Goal: Transaction & Acquisition: Purchase product/service

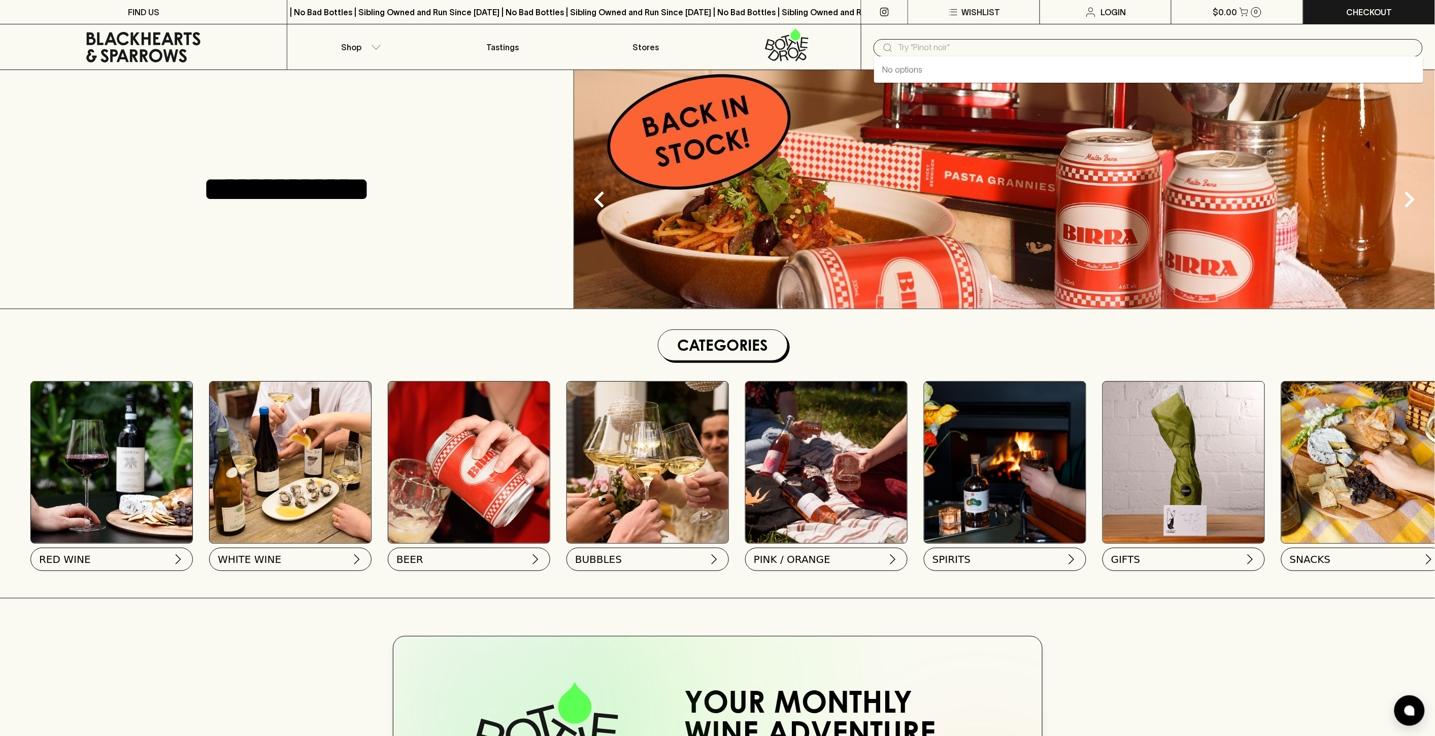
click at [1019, 48] on input "text" at bounding box center [1156, 48] width 517 height 16
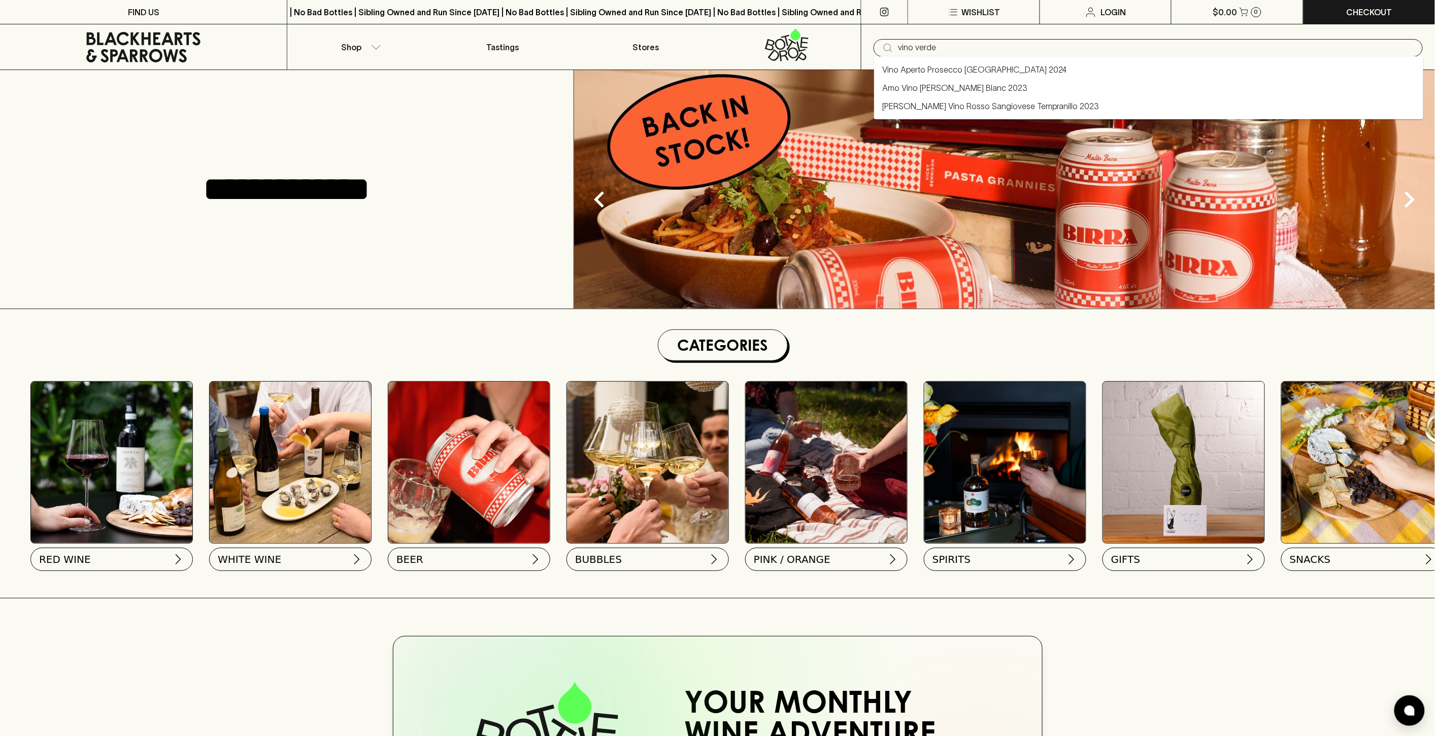
type input "vino verde"
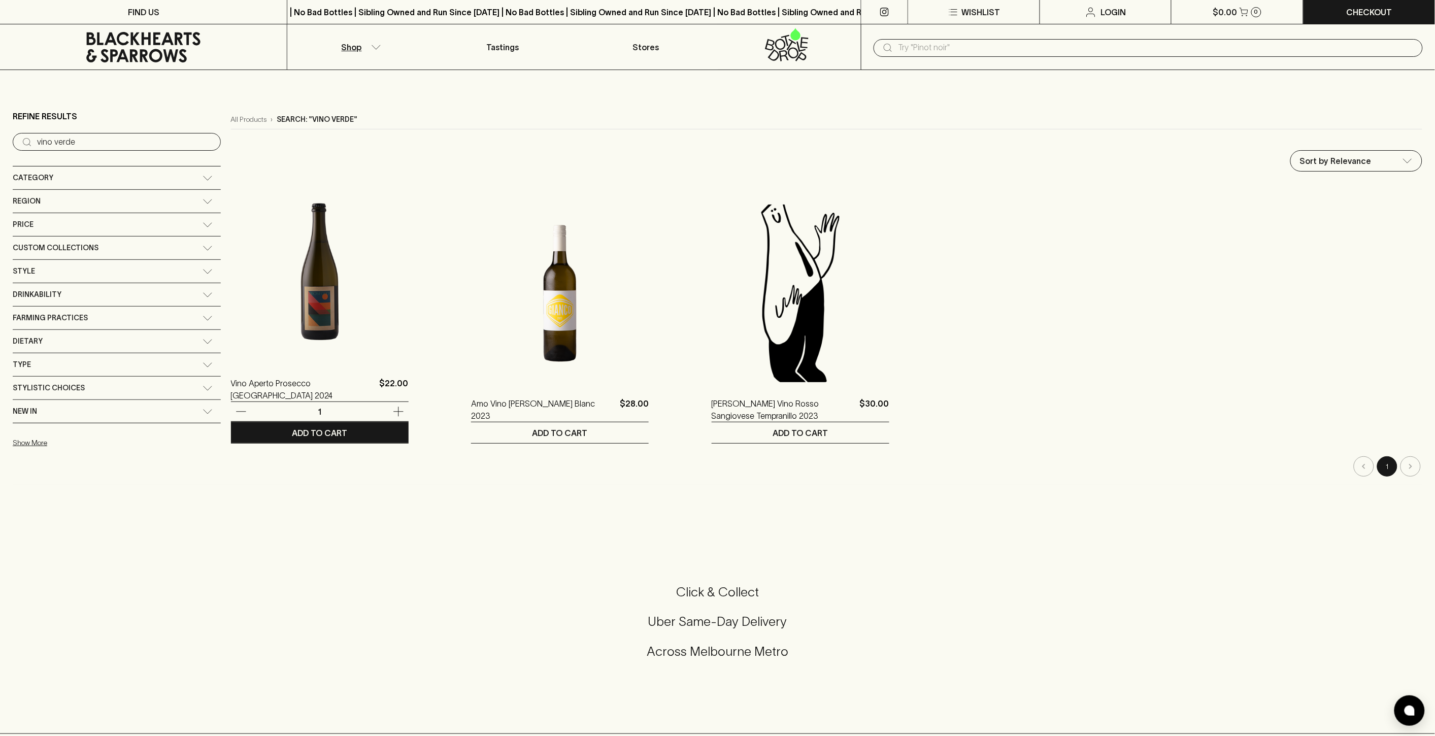
click at [255, 288] on img at bounding box center [320, 273] width 178 height 178
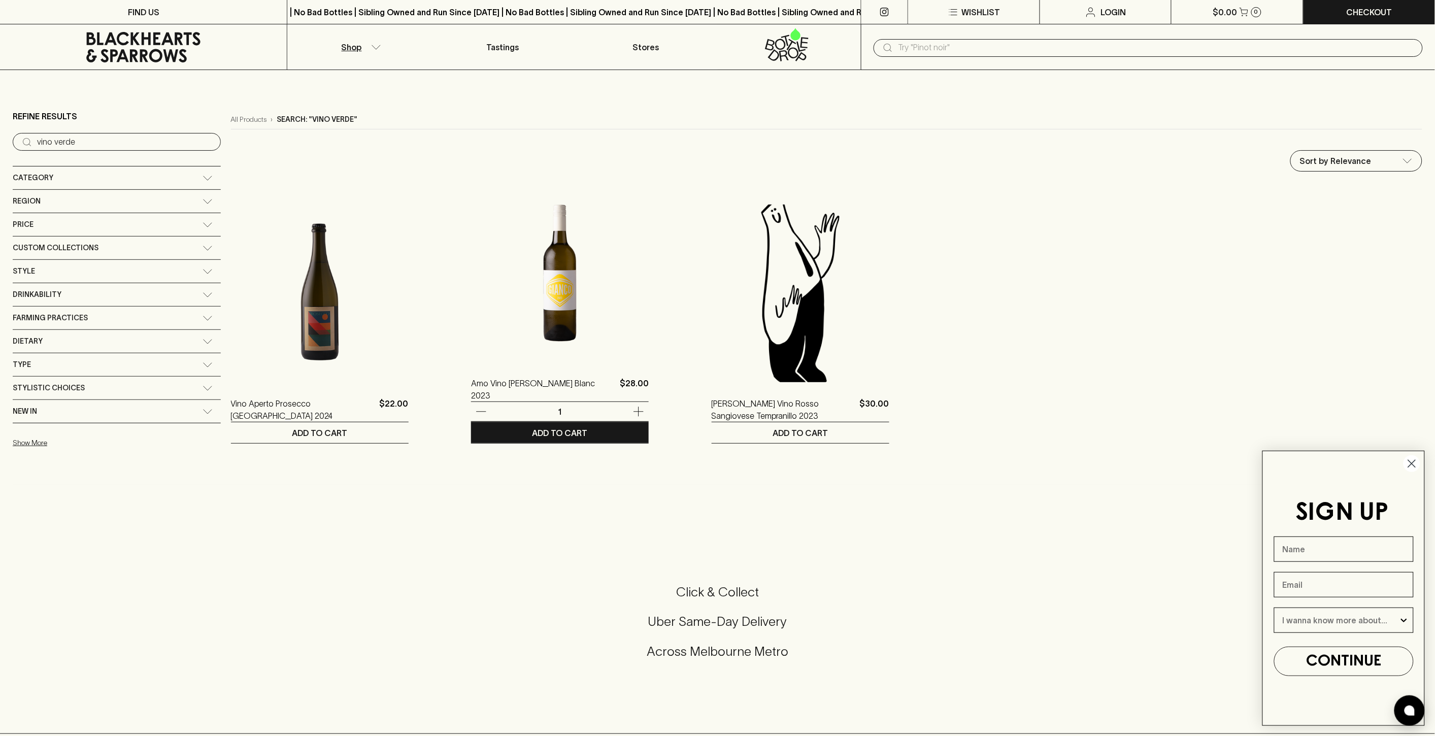
click at [540, 313] on img at bounding box center [560, 273] width 178 height 178
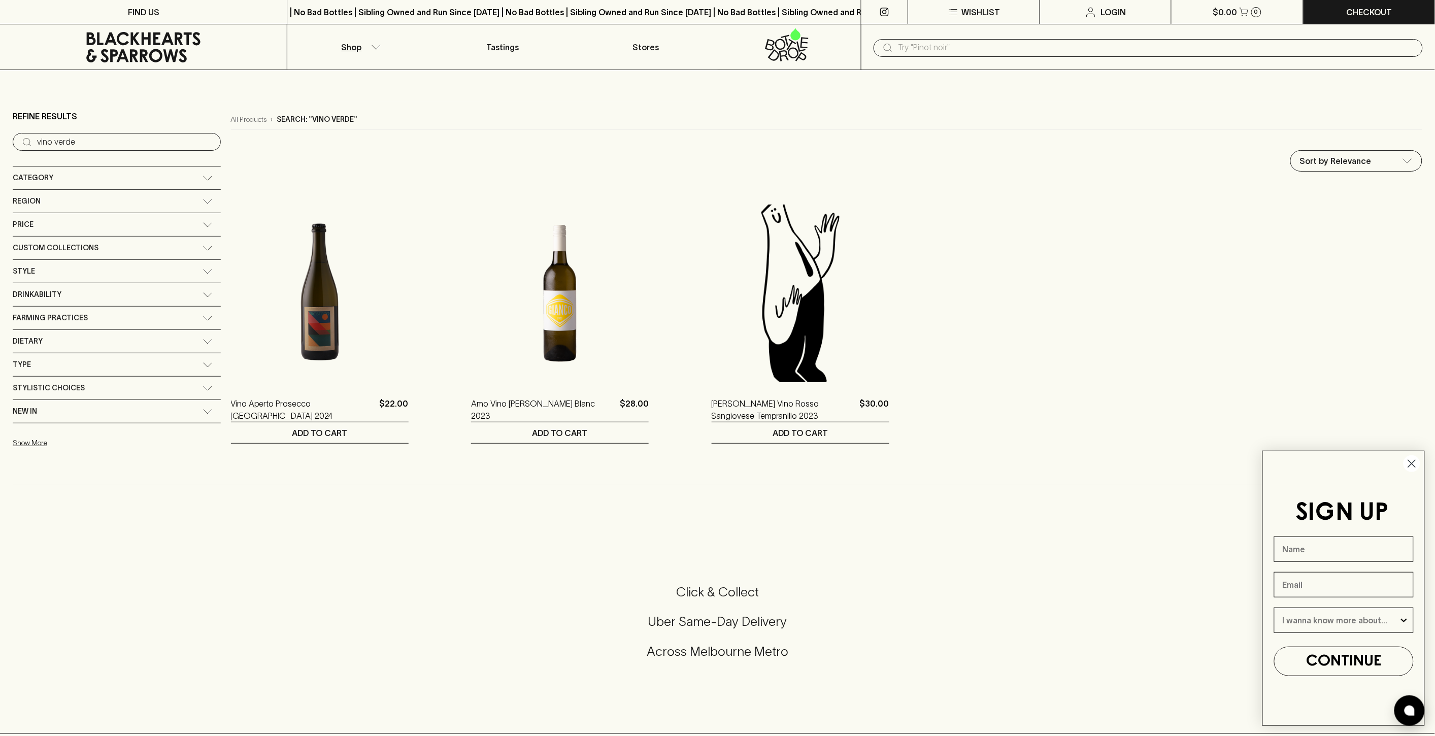
click at [188, 46] on icon at bounding box center [144, 47] width 272 height 30
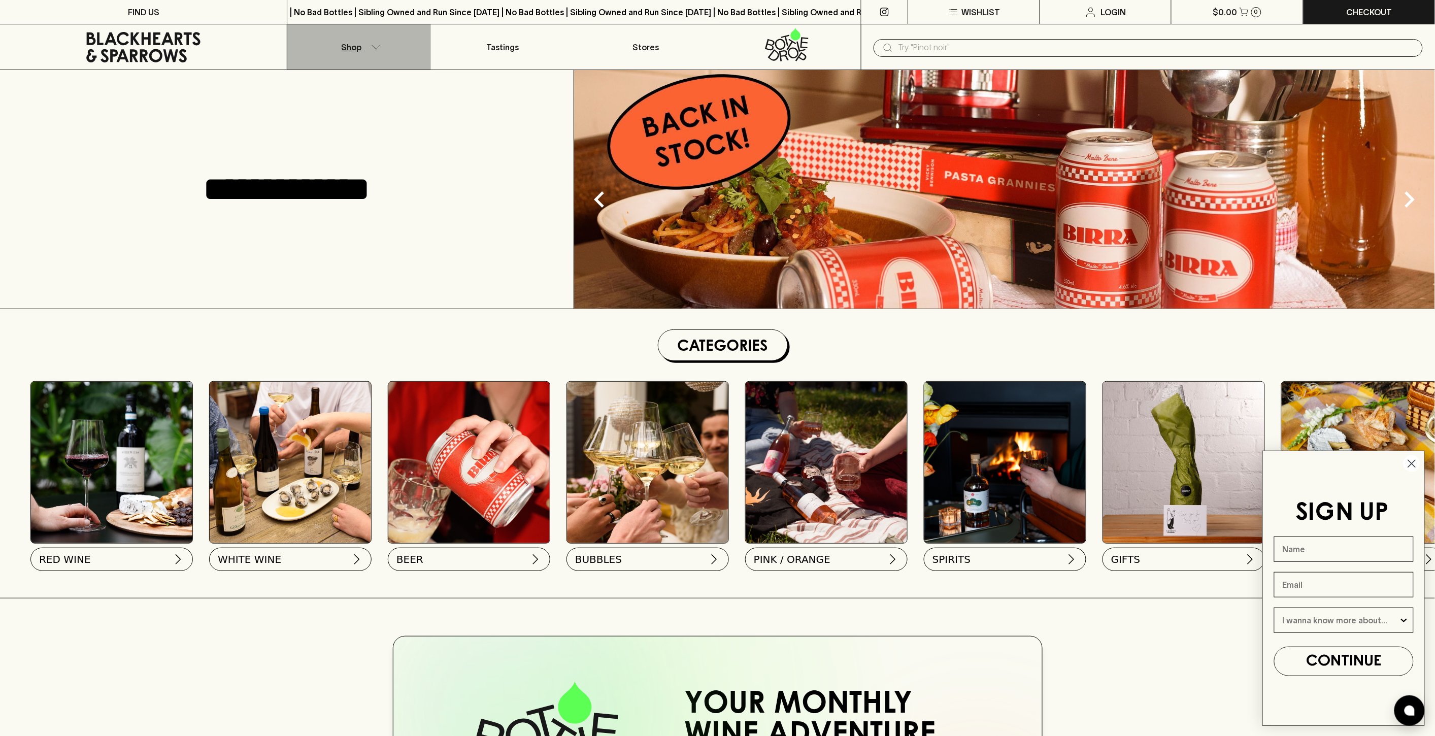
click at [344, 48] on p "Shop" at bounding box center [352, 47] width 20 height 12
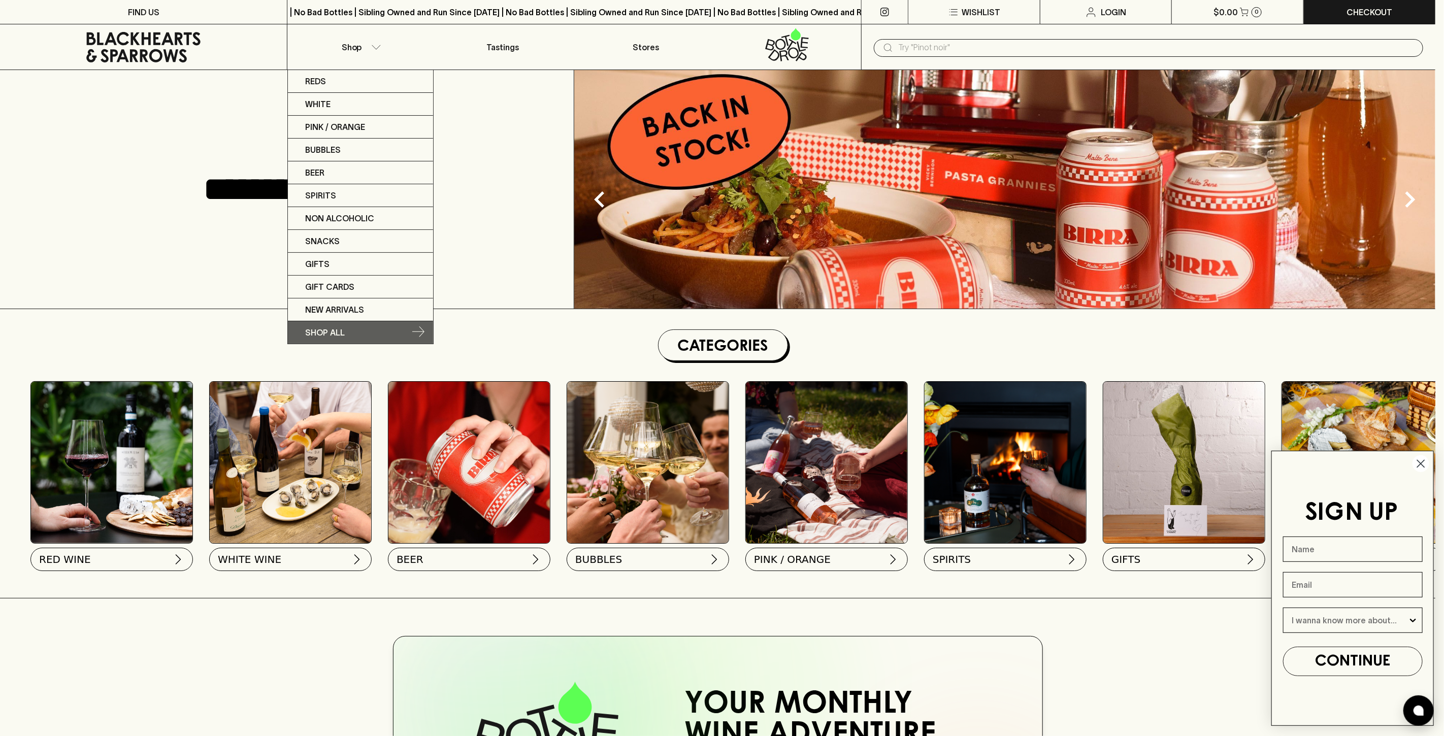
click at [347, 329] on link "SHOP ALL" at bounding box center [360, 332] width 145 height 22
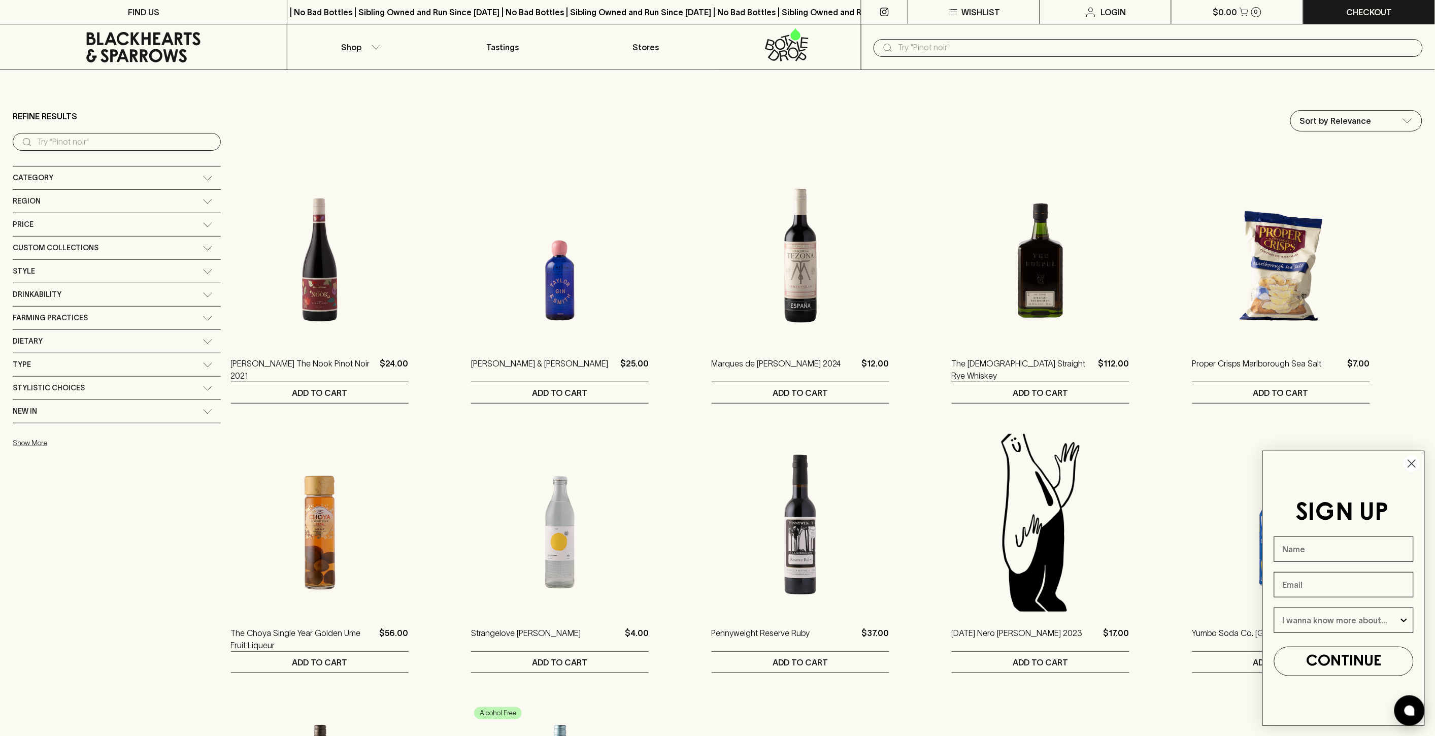
click at [48, 197] on div "Region" at bounding box center [108, 201] width 190 height 13
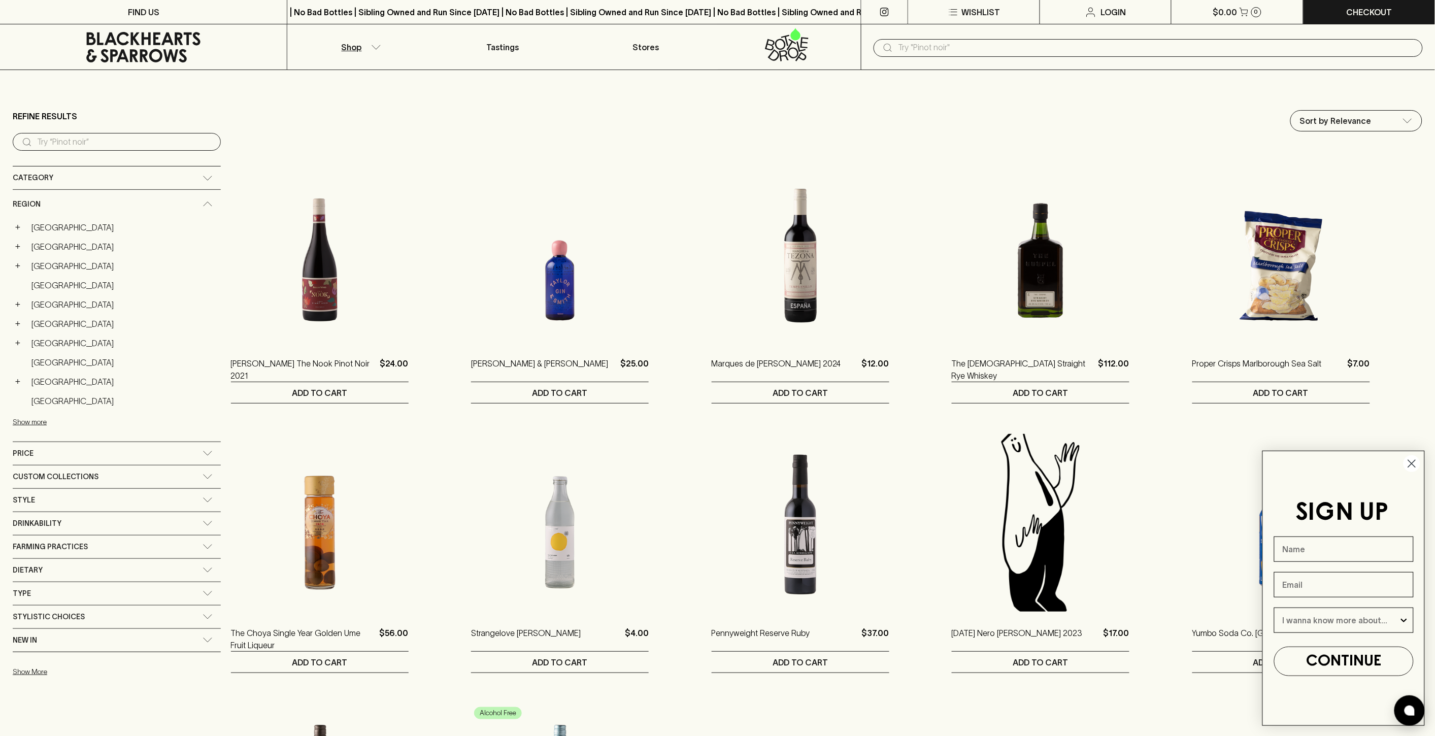
click at [41, 398] on link "[GEOGRAPHIC_DATA]" at bounding box center [124, 400] width 194 height 17
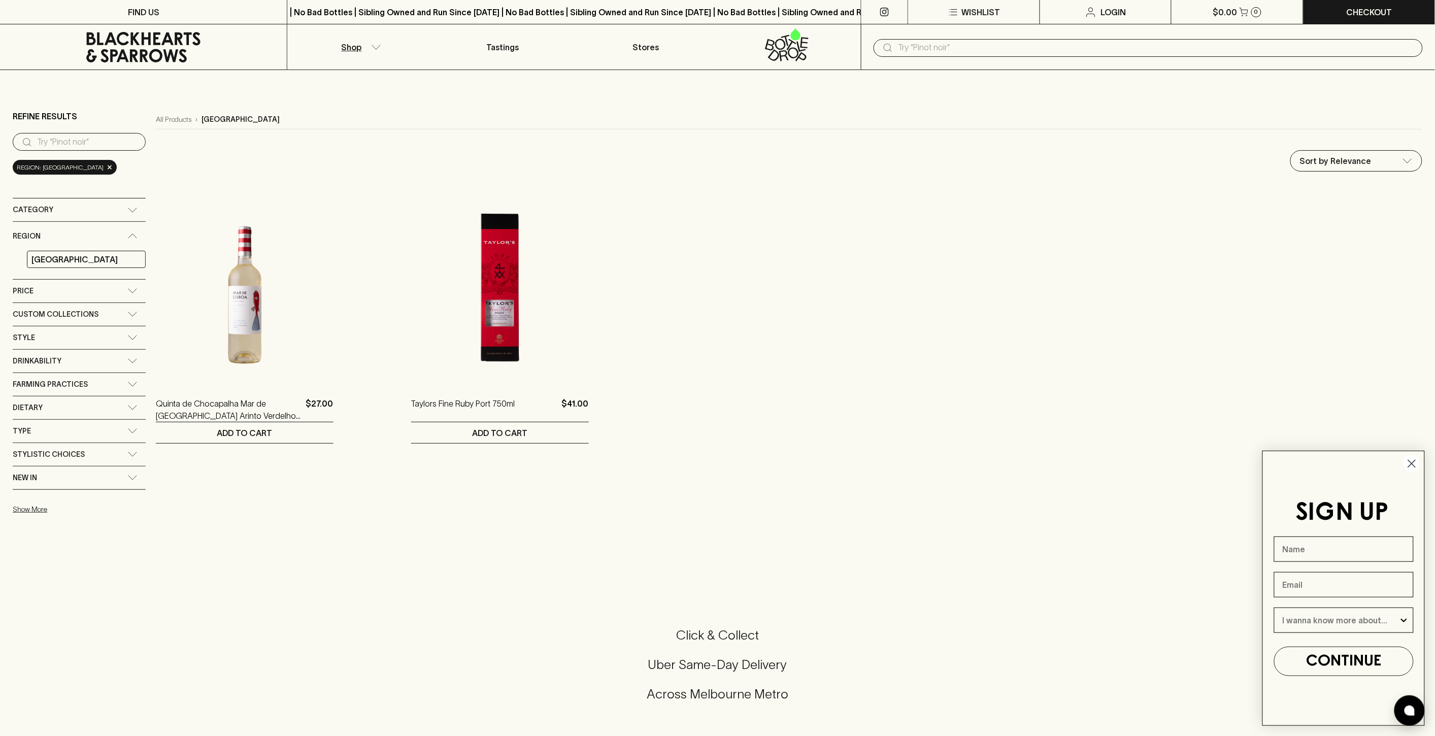
drag, startPoint x: 1415, startPoint y: 468, endPoint x: 1389, endPoint y: 464, distance: 26.6
click at [1417, 468] on circle "Close dialog" at bounding box center [1412, 463] width 17 height 17
